Goal: Check status

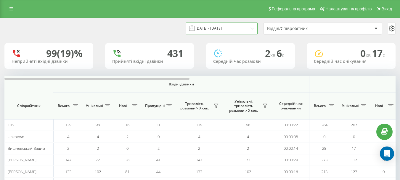
click at [230, 28] on input "[DATE] - [DATE]" at bounding box center [222, 29] width 72 height 12
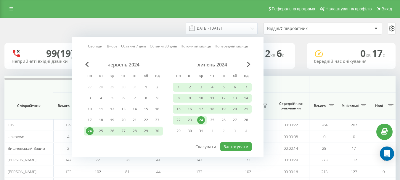
click at [97, 43] on link "Сьогодні" at bounding box center [95, 46] width 15 height 6
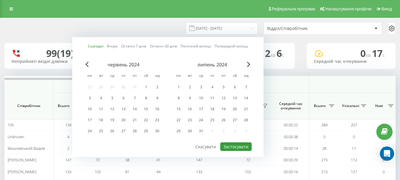
click at [238, 145] on button "Застосувати" at bounding box center [235, 146] width 31 height 9
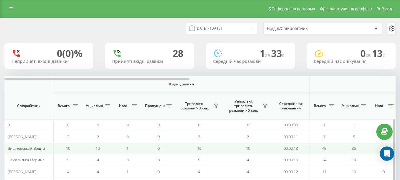
click at [107, 147] on td "10" at bounding box center [98, 149] width 30 height 12
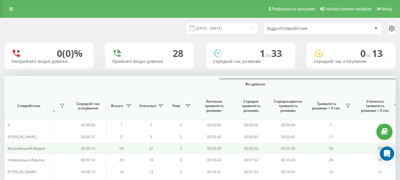
scroll to position [0, 435]
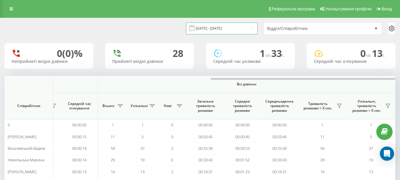
click at [229, 29] on input "[DATE] - [DATE]" at bounding box center [222, 29] width 72 height 12
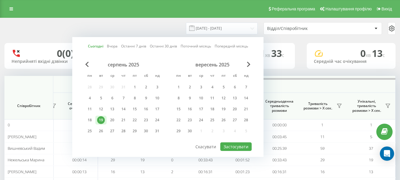
click at [182, 47] on link "Поточний місяць" at bounding box center [196, 46] width 31 height 6
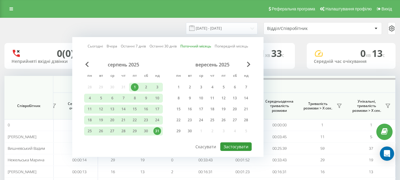
drag, startPoint x: 228, startPoint y: 143, endPoint x: 228, endPoint y: 140, distance: 3.3
click at [228, 144] on button "Застосувати" at bounding box center [235, 146] width 31 height 9
type input "[DATE] - [DATE]"
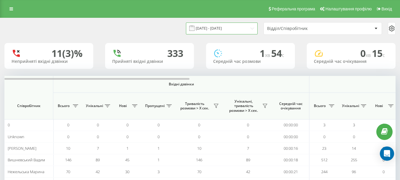
click at [234, 28] on input "[DATE] - [DATE]" at bounding box center [222, 29] width 72 height 12
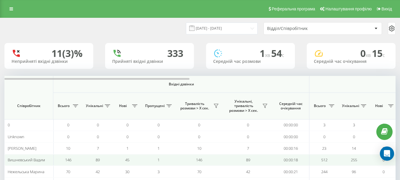
click at [223, 160] on td "146" at bounding box center [199, 160] width 49 height 12
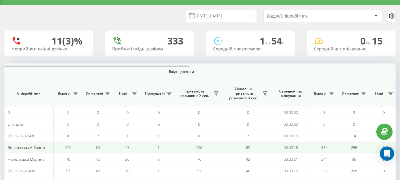
scroll to position [24, 0]
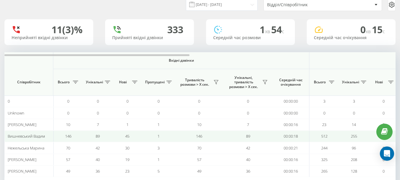
click at [241, 135] on td "89" at bounding box center [248, 136] width 49 height 12
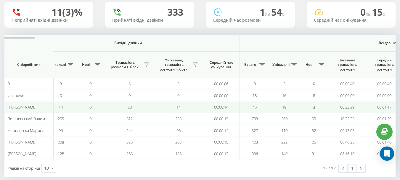
scroll to position [50, 0]
